Goal: Entertainment & Leisure: Browse casually

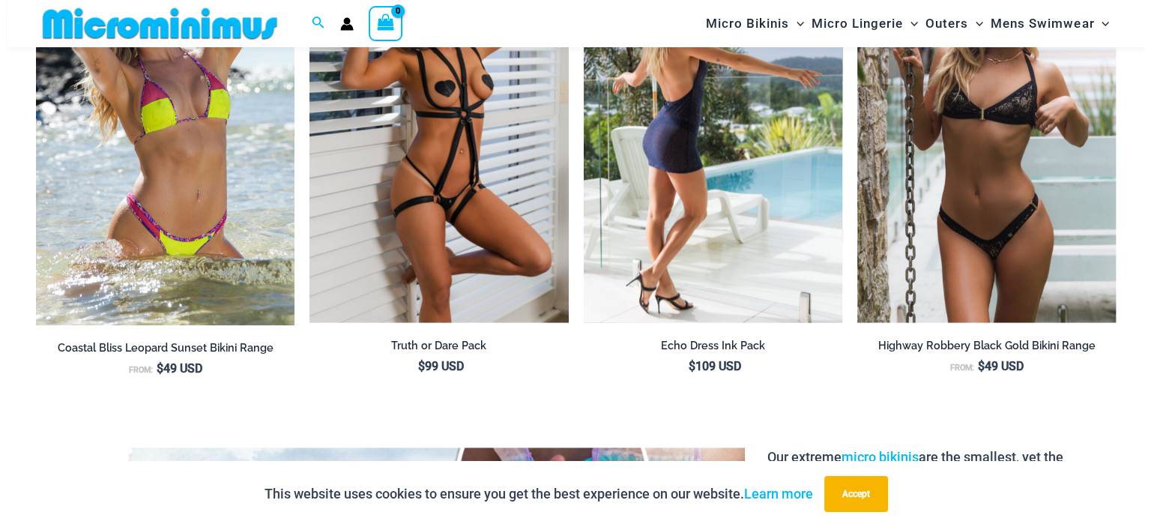
scroll to position [2089, 0]
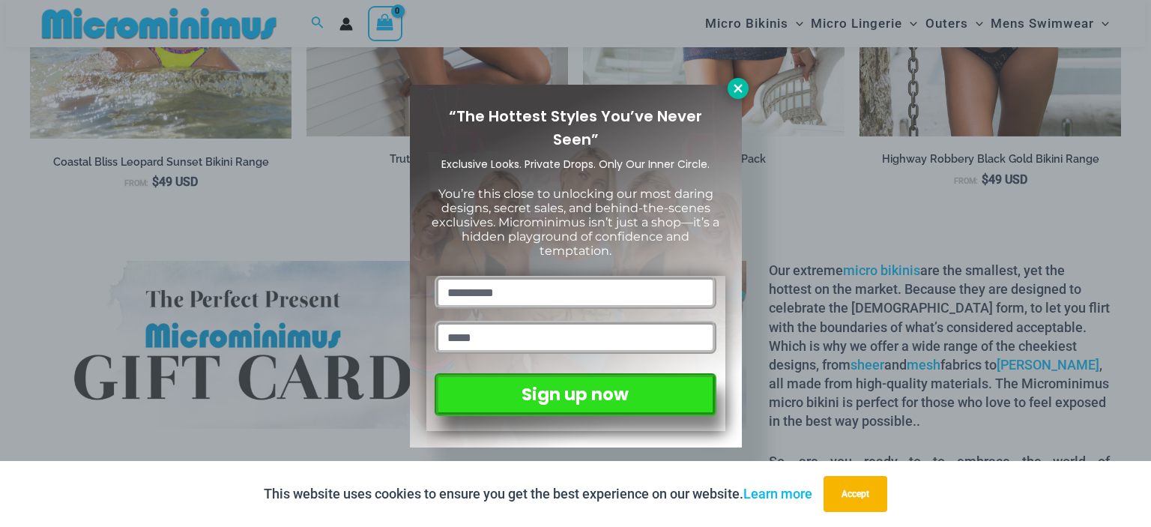
click at [739, 87] on icon at bounding box center [737, 88] width 13 height 13
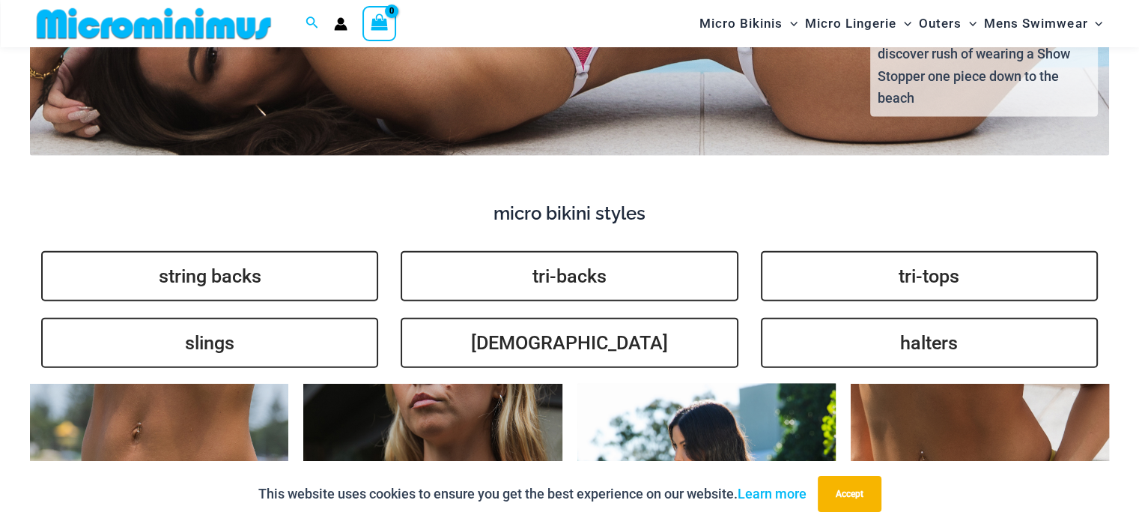
scroll to position [3582, 0]
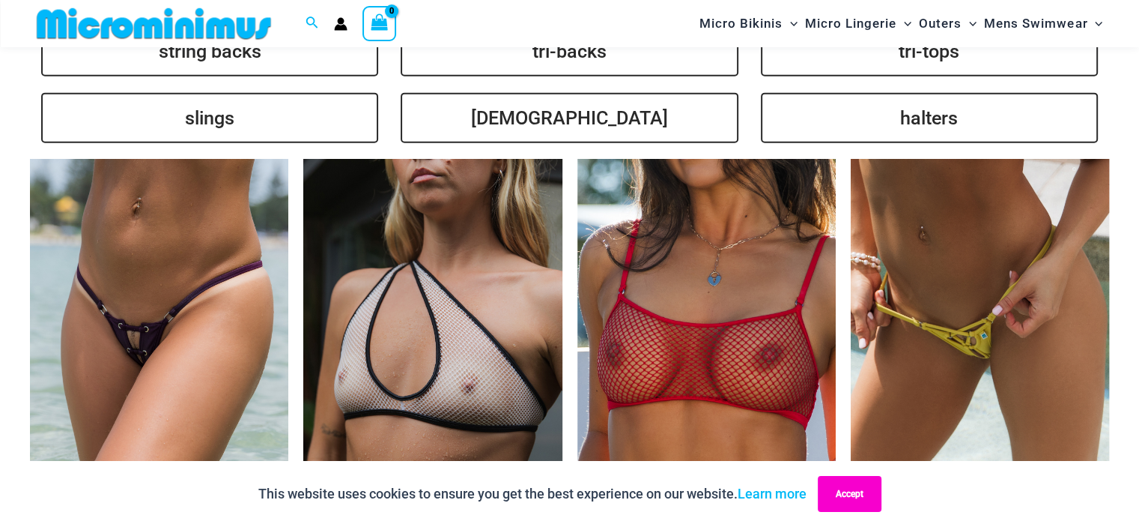
click at [859, 502] on button "Accept" at bounding box center [850, 494] width 64 height 36
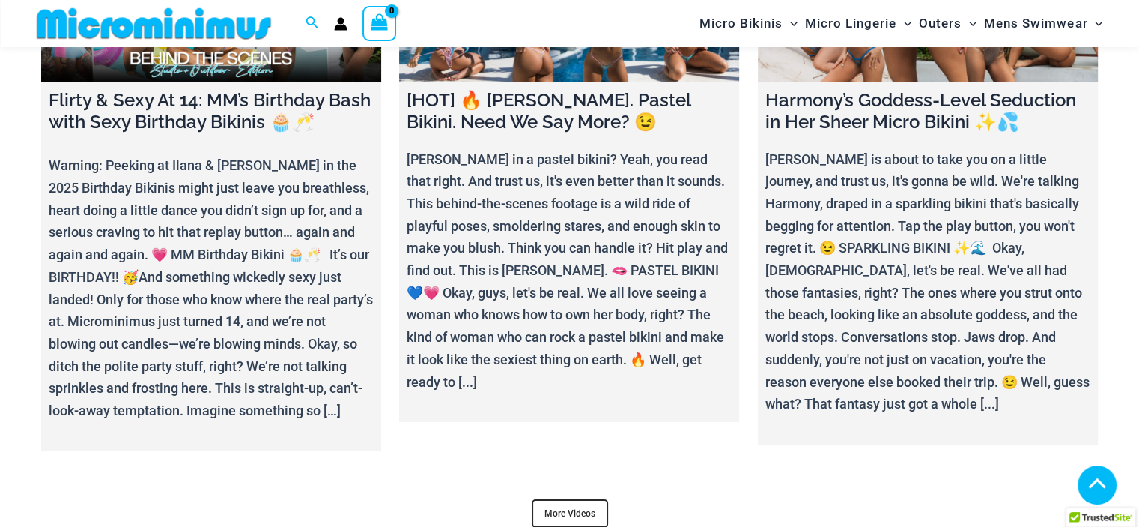
scroll to position [5380, 0]
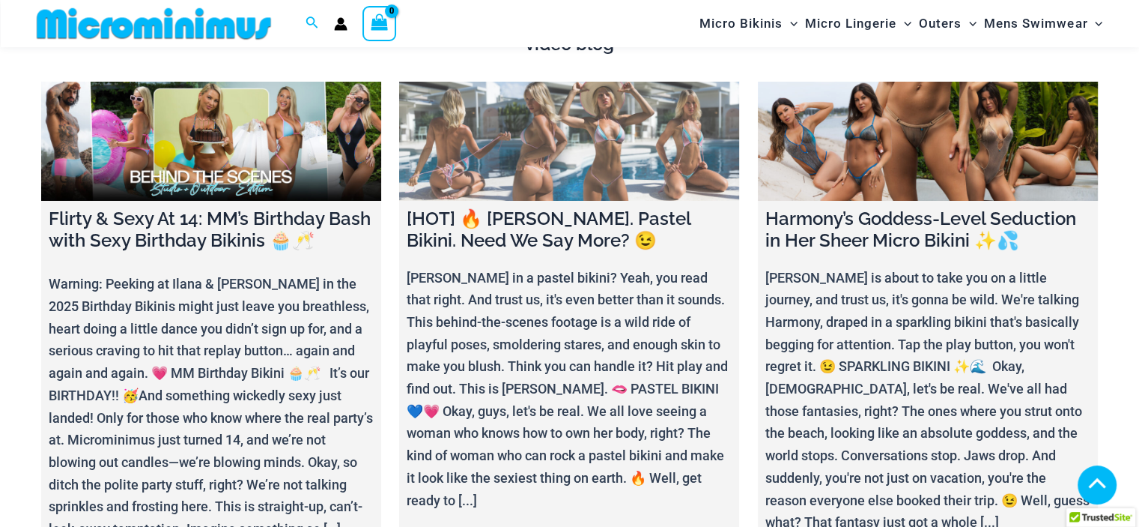
click at [584, 144] on link at bounding box center [569, 141] width 340 height 119
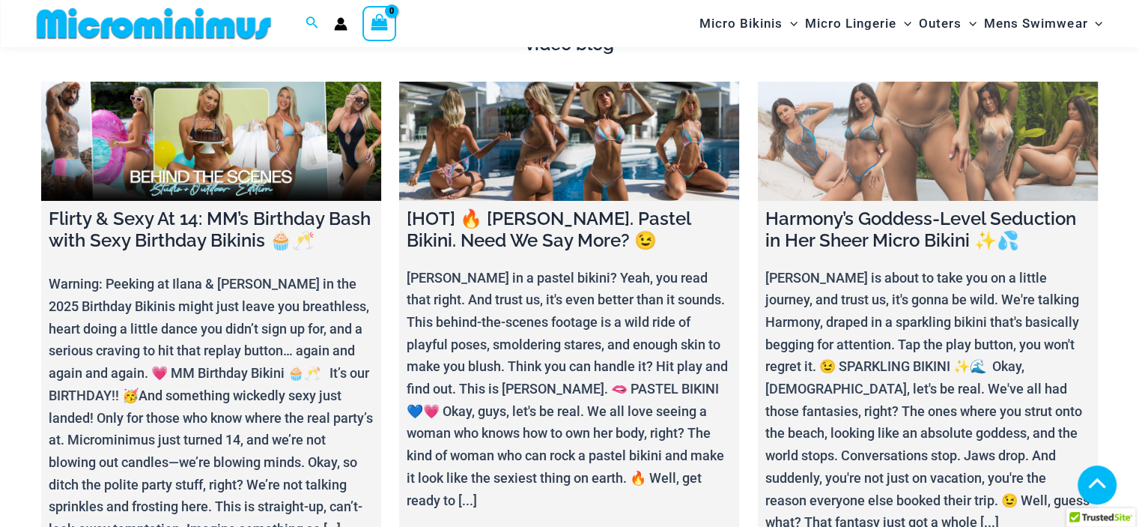
click at [917, 107] on link at bounding box center [928, 141] width 340 height 119
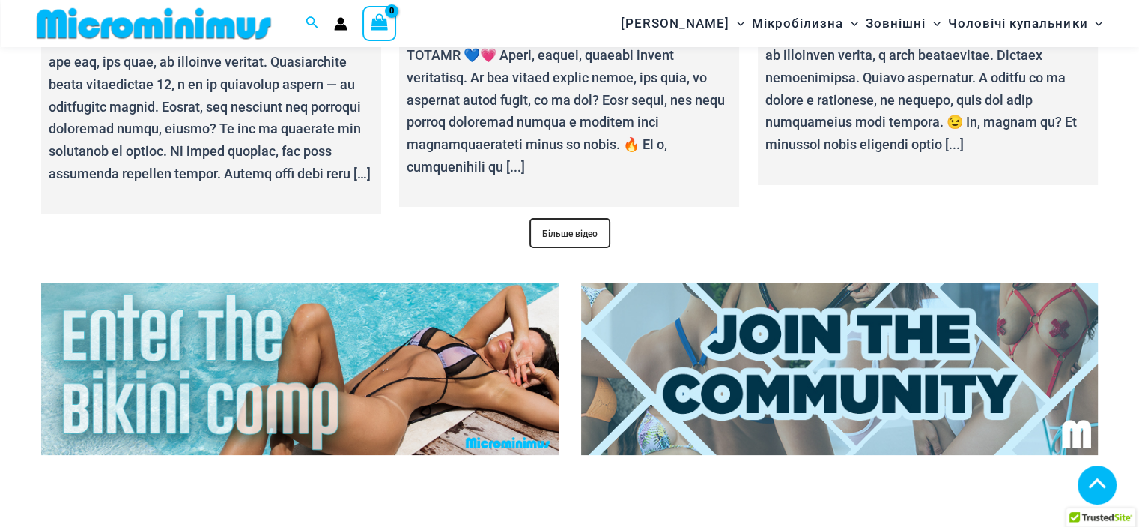
scroll to position [5852, 0]
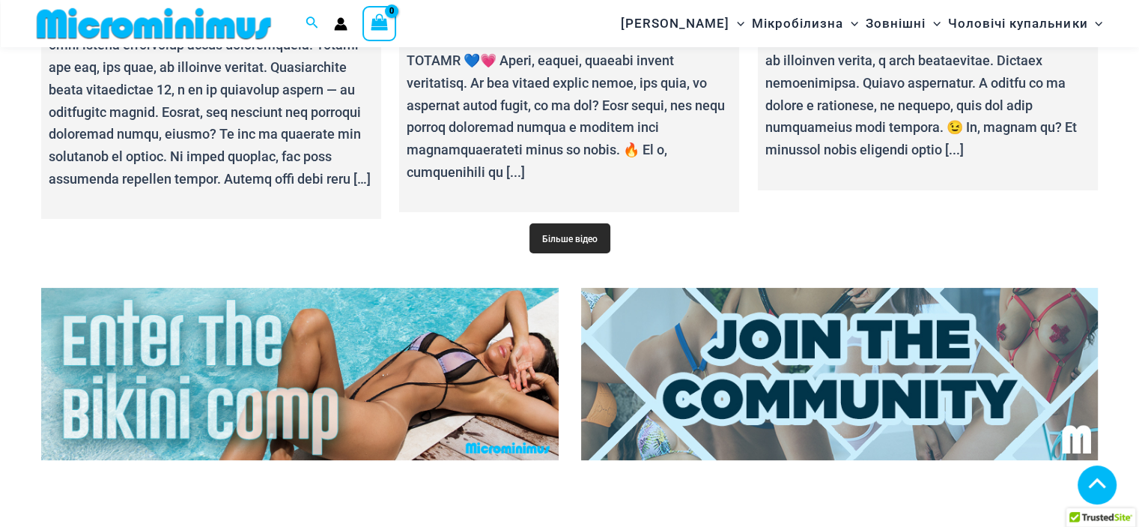
click at [602, 241] on link "Більше відео" at bounding box center [570, 237] width 81 height 29
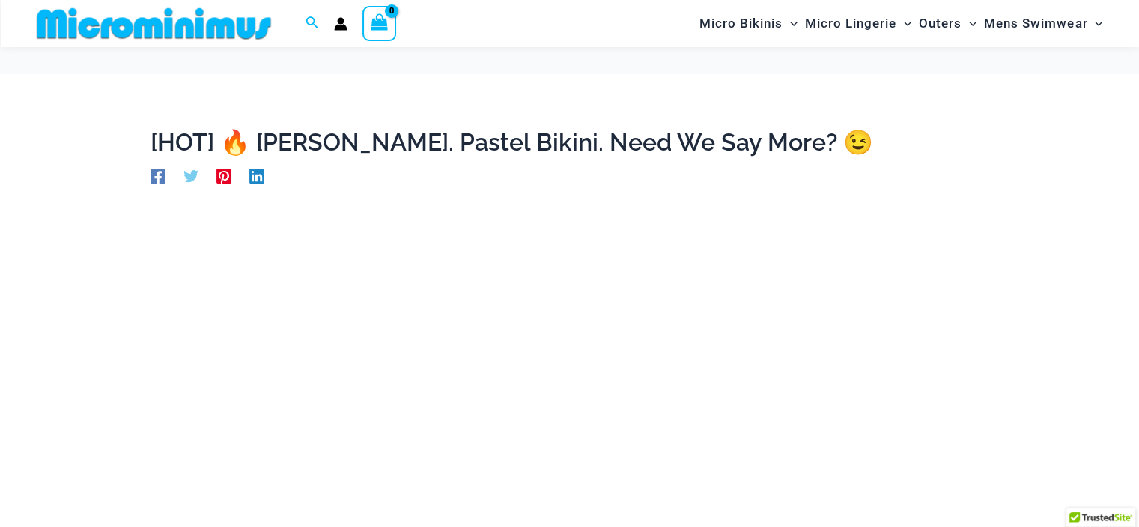
scroll to position [213, 0]
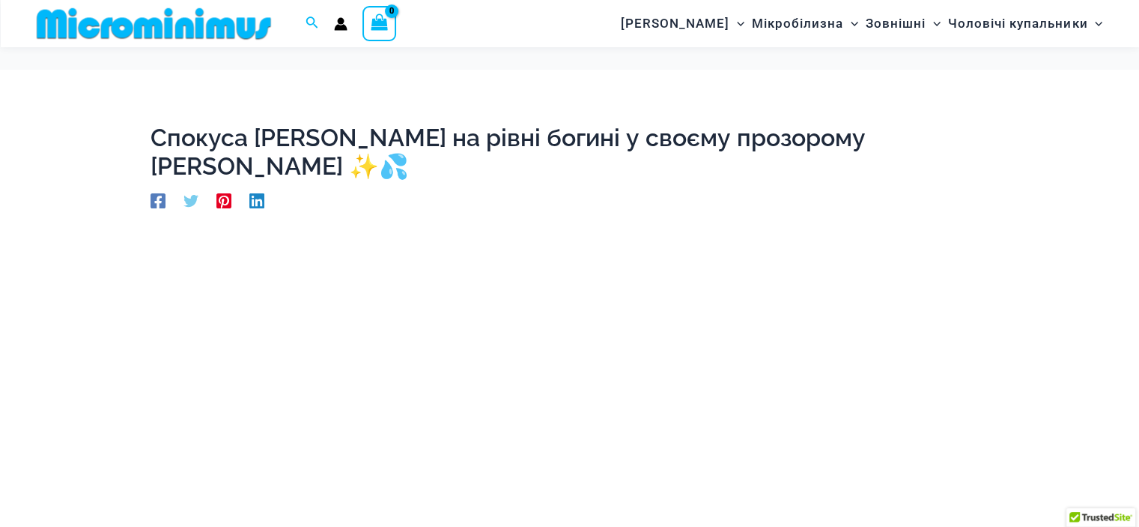
scroll to position [137, 0]
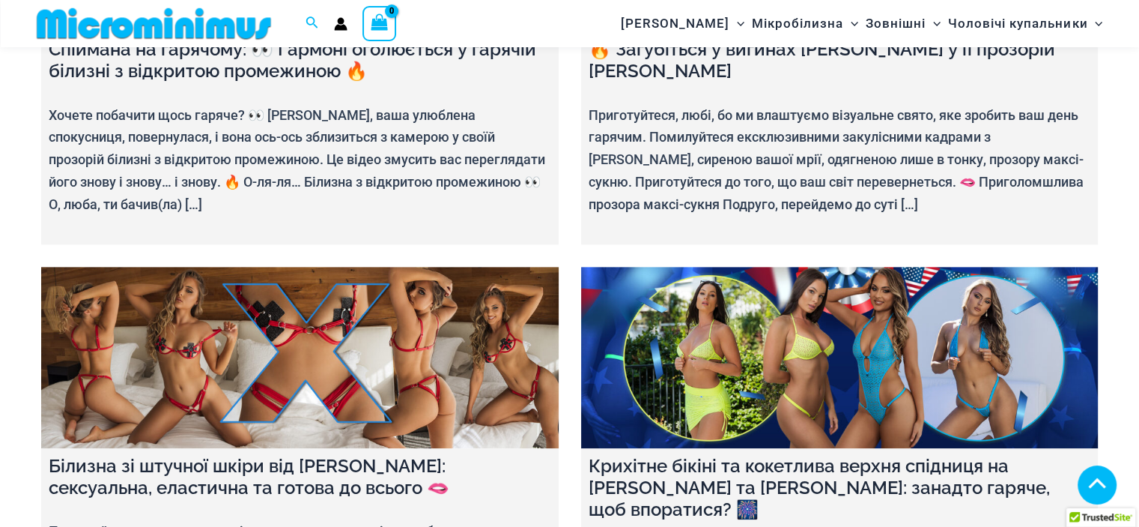
scroll to position [2533, 0]
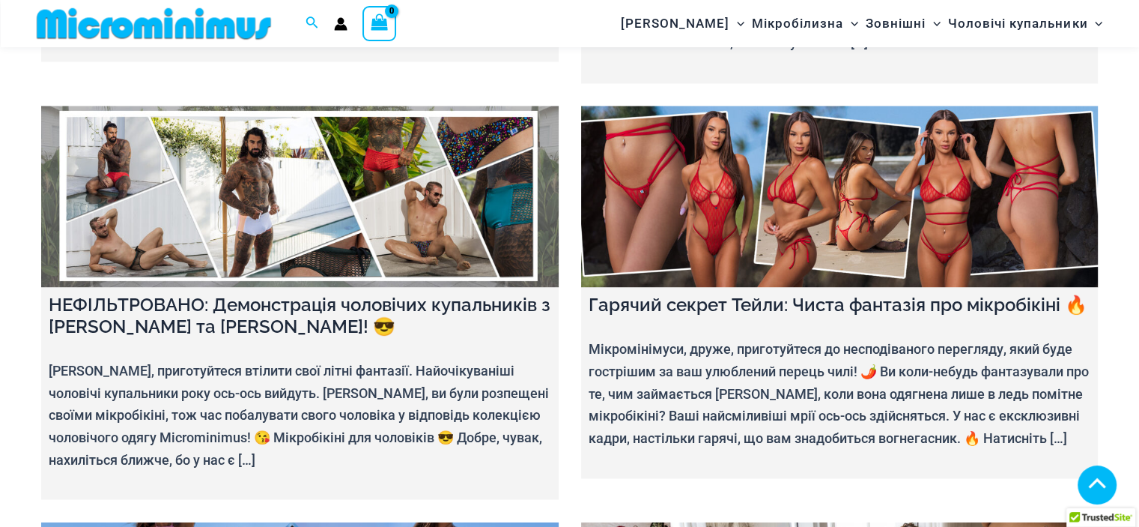
click at [296, 181] on link at bounding box center [300, 196] width 518 height 181
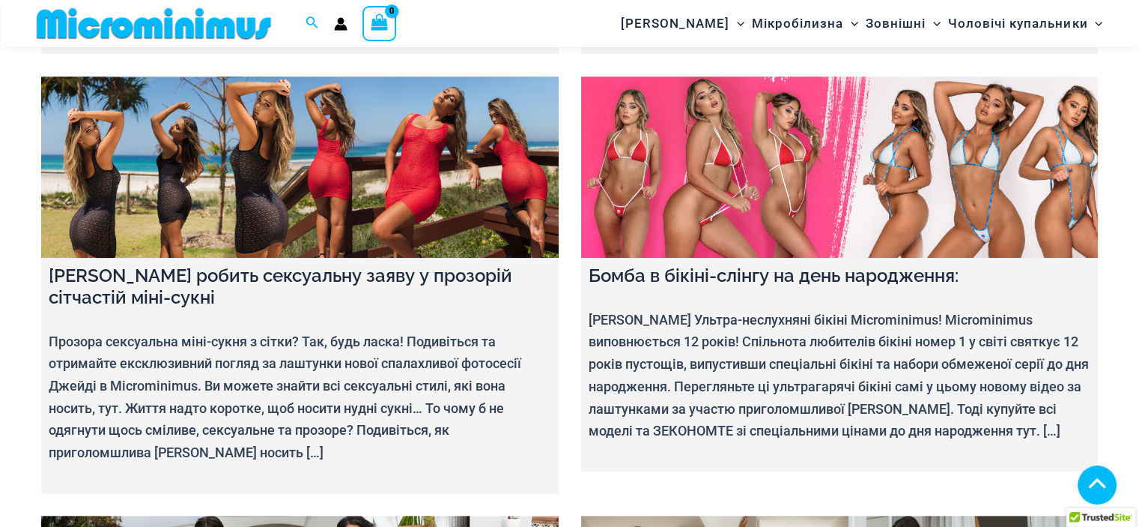
scroll to position [12721, 0]
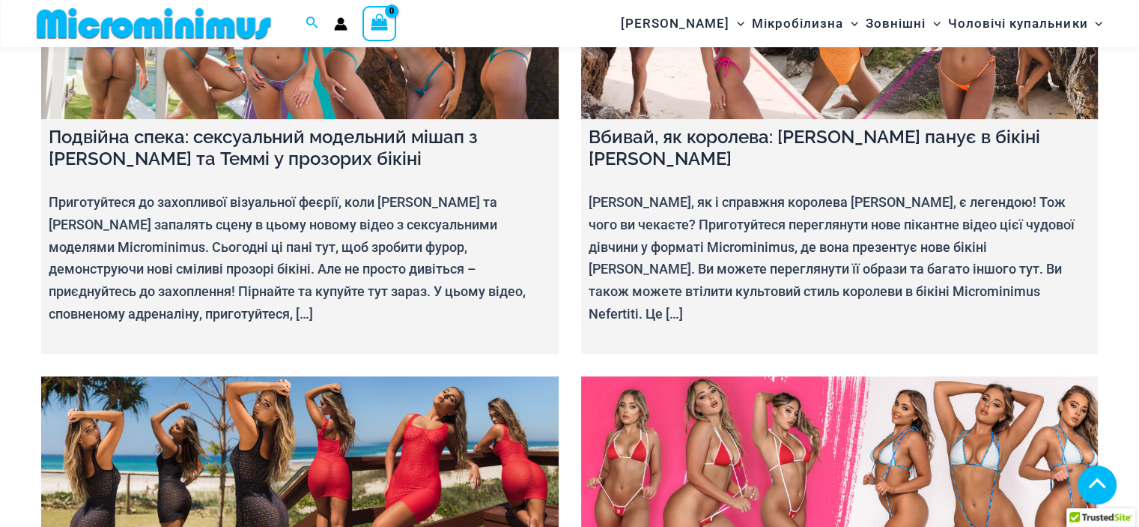
click at [887, 376] on link at bounding box center [840, 466] width 518 height 181
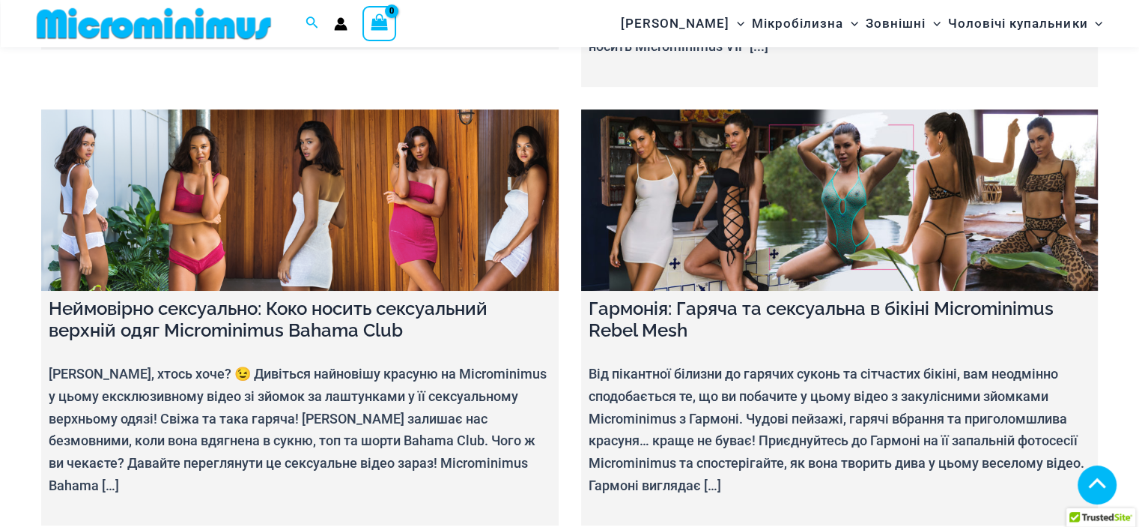
scroll to position [18415, 0]
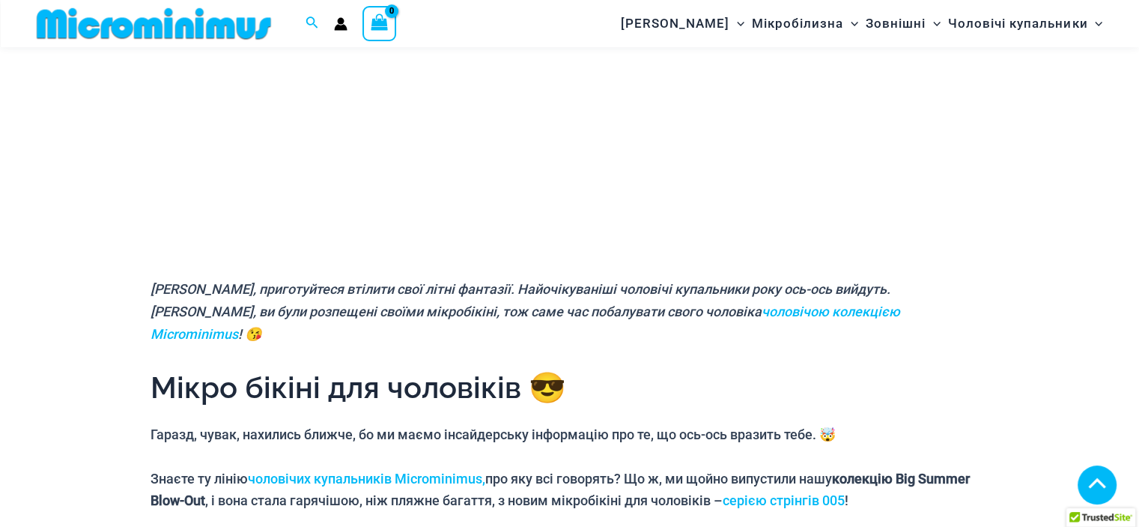
scroll to position [691, 0]
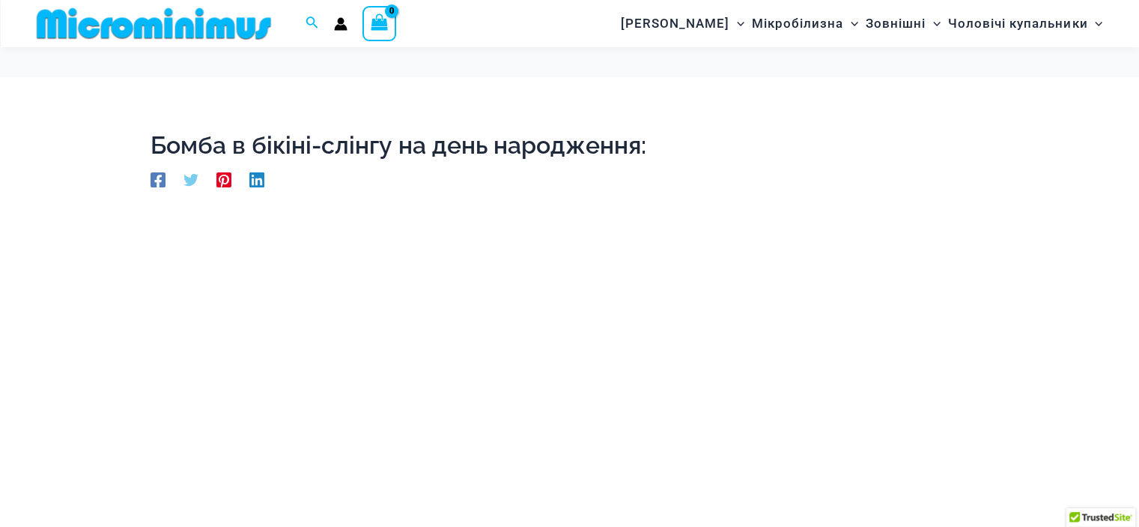
scroll to position [138, 0]
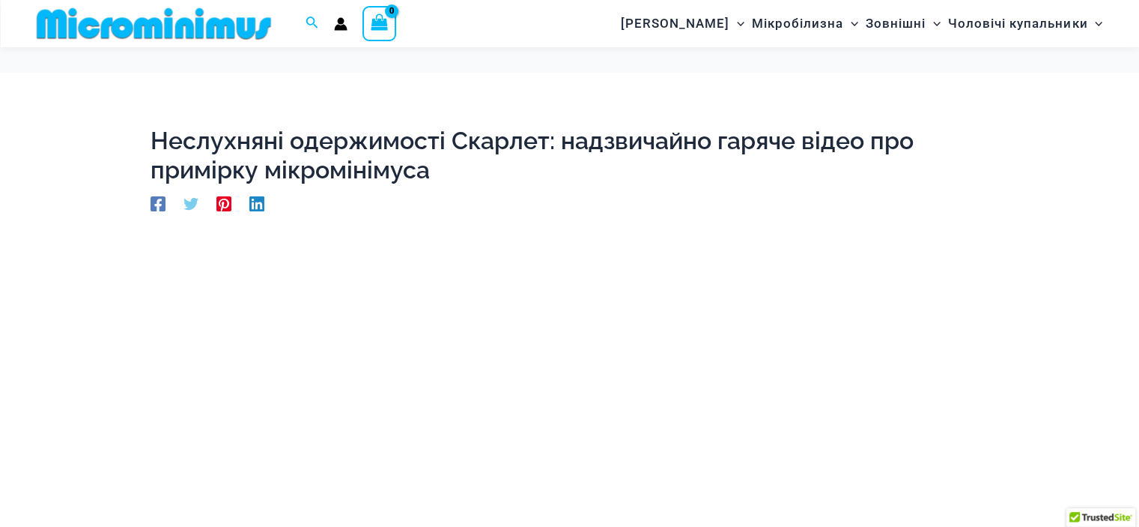
scroll to position [212, 0]
